Goal: Check status

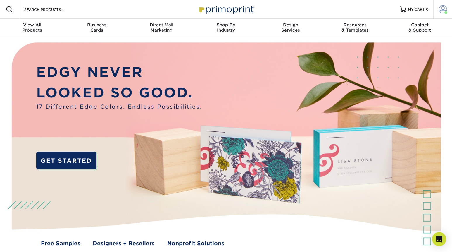
click at [441, 9] on span at bounding box center [443, 9] width 8 height 8
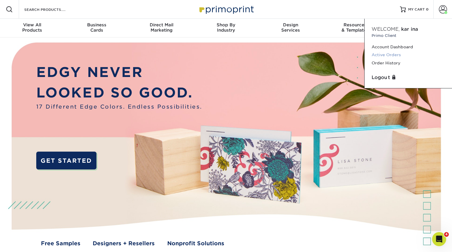
click at [388, 57] on link "Active Orders" at bounding box center [407, 55] width 73 height 8
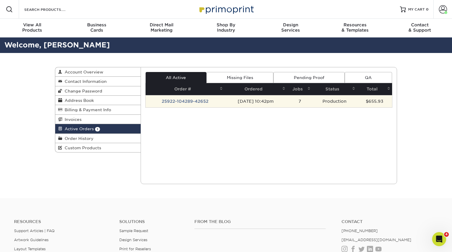
click at [238, 101] on td "[DATE] 10:42pm" at bounding box center [255, 101] width 63 height 12
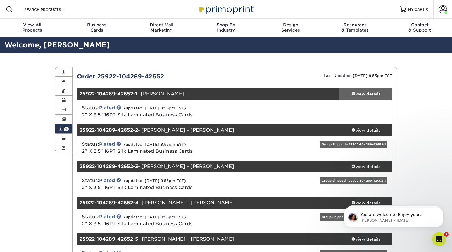
click at [361, 93] on div "view details" at bounding box center [365, 94] width 53 height 6
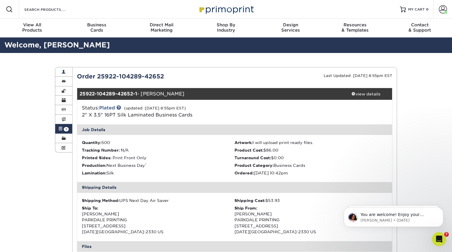
click at [62, 73] on span at bounding box center [64, 72] width 4 height 5
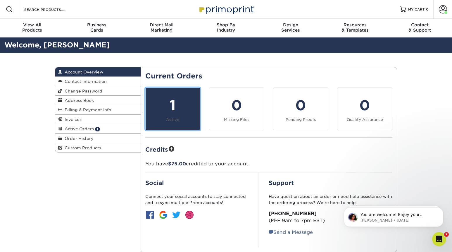
click at [185, 119] on link "1 Active" at bounding box center [172, 108] width 55 height 43
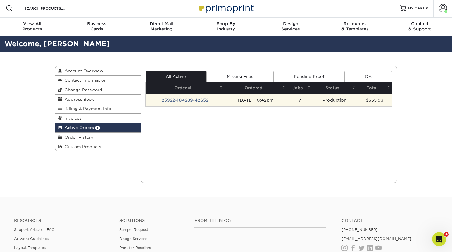
click at [337, 101] on td "Production" at bounding box center [334, 100] width 45 height 12
